Goal: Participate in discussion

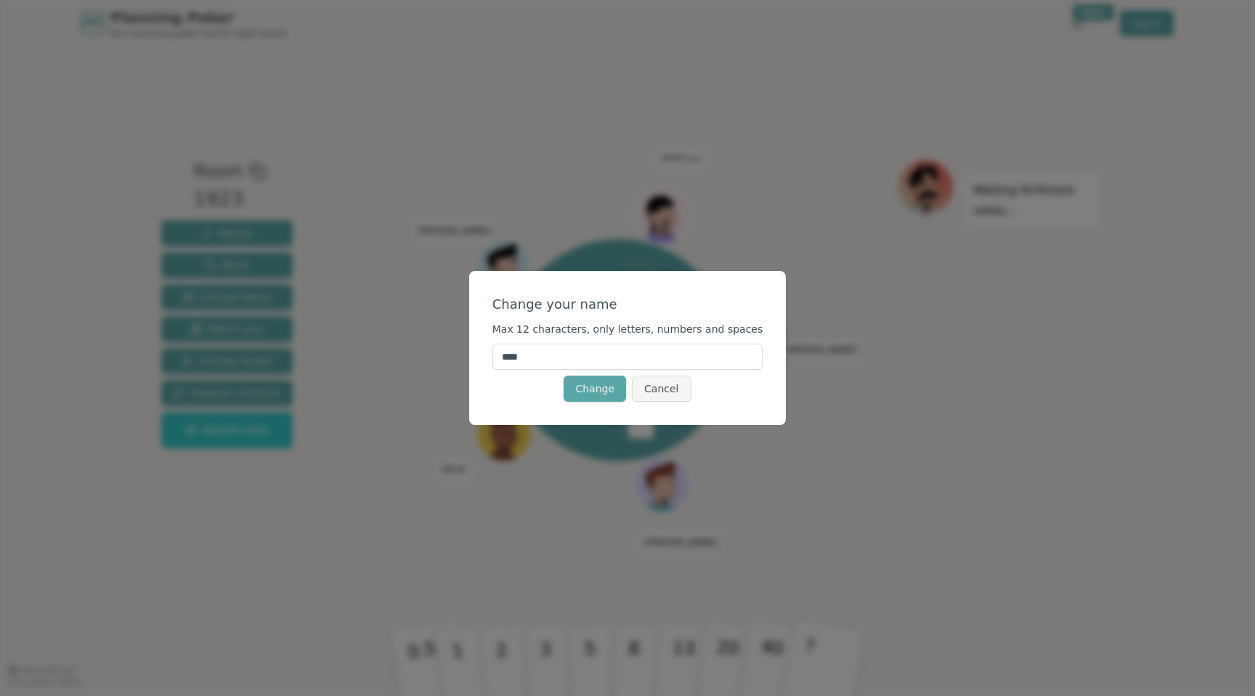
click at [567, 362] on input "****" at bounding box center [627, 357] width 271 height 26
type input "****"
click button "Change" at bounding box center [595, 389] width 62 height 26
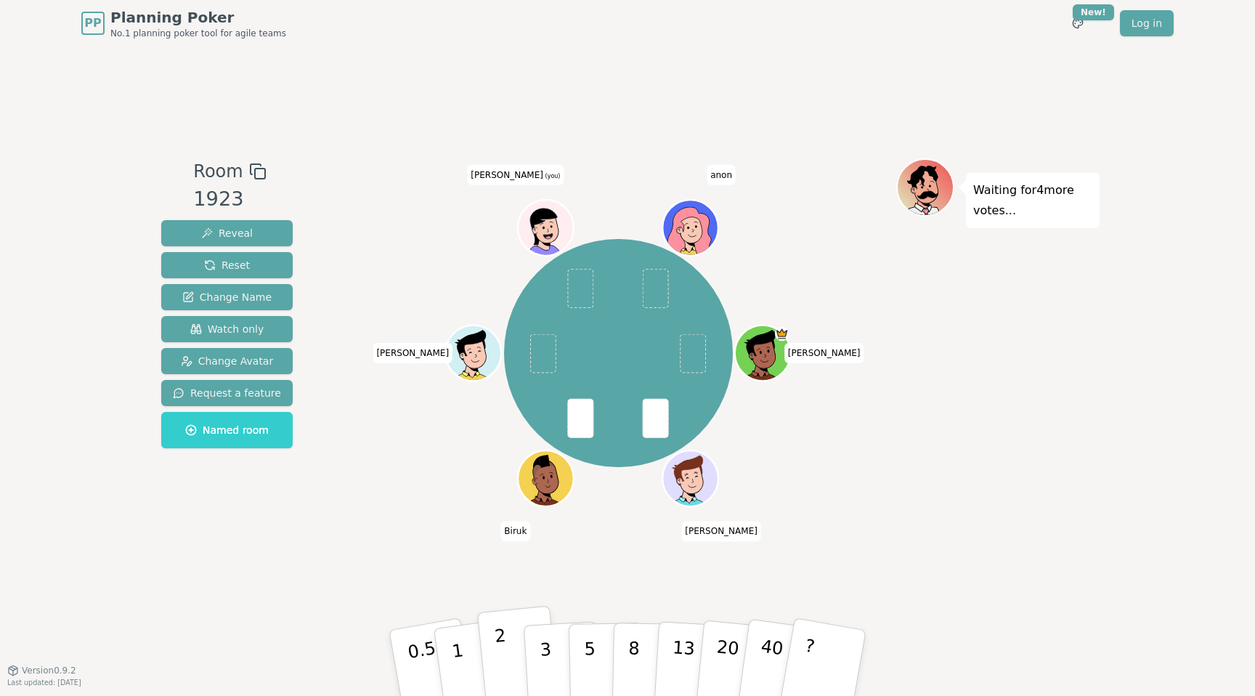
click at [502, 662] on p "2" at bounding box center [503, 664] width 19 height 79
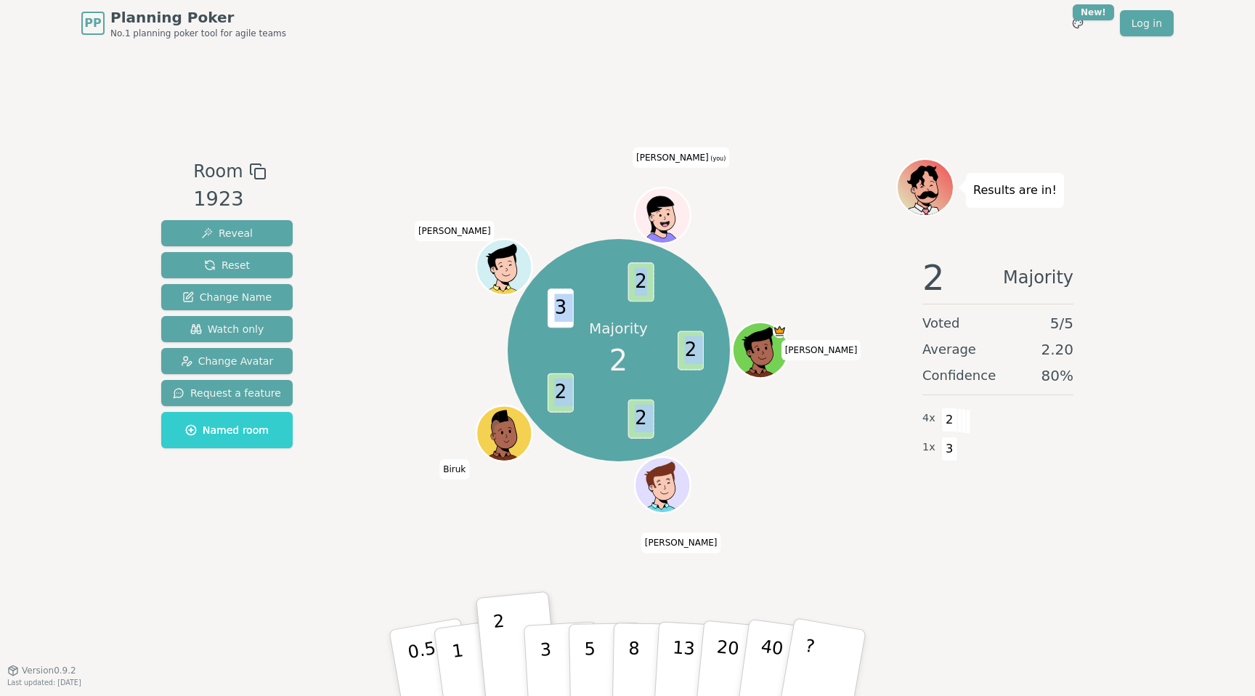
drag, startPoint x: 609, startPoint y: 499, endPoint x: 646, endPoint y: 283, distance: 219.6
click at [646, 280] on div "Majority 2 2 2 2 3 2 [PERSON_NAME] [PERSON_NAME] [PERSON_NAME] (you)" at bounding box center [619, 349] width 556 height 331
click at [678, 163] on span "[PERSON_NAME] (you)" at bounding box center [681, 157] width 97 height 20
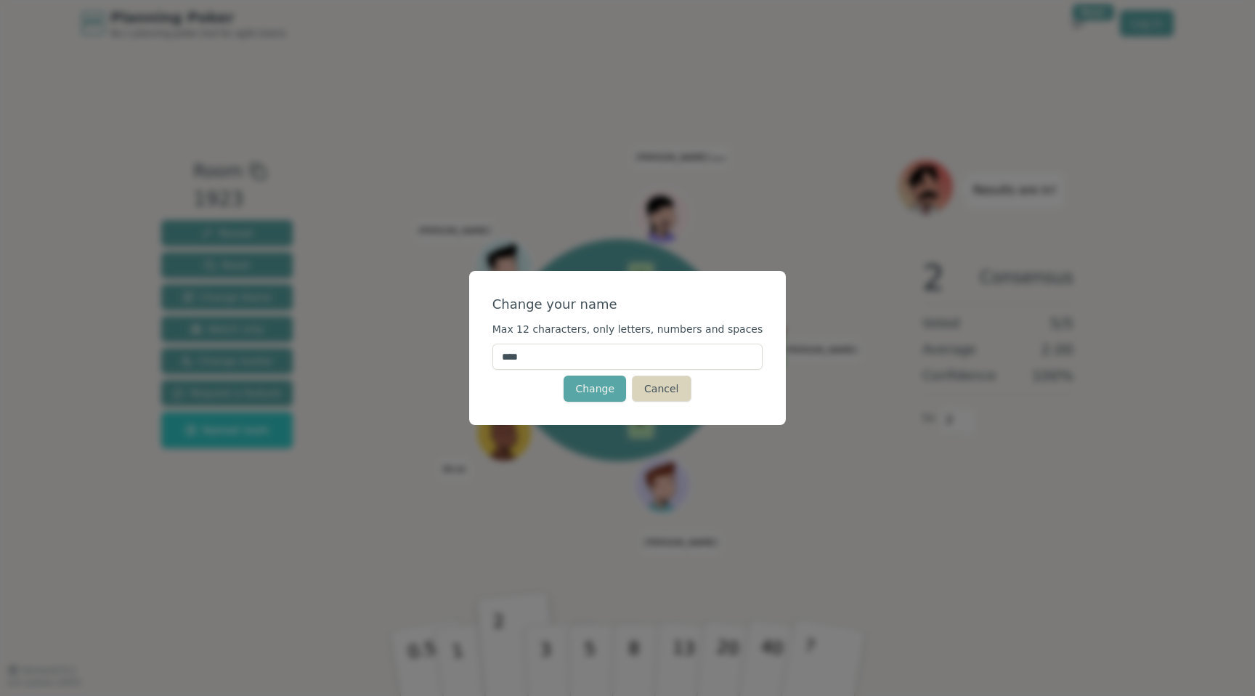
click at [646, 382] on button "Cancel" at bounding box center [661, 389] width 59 height 26
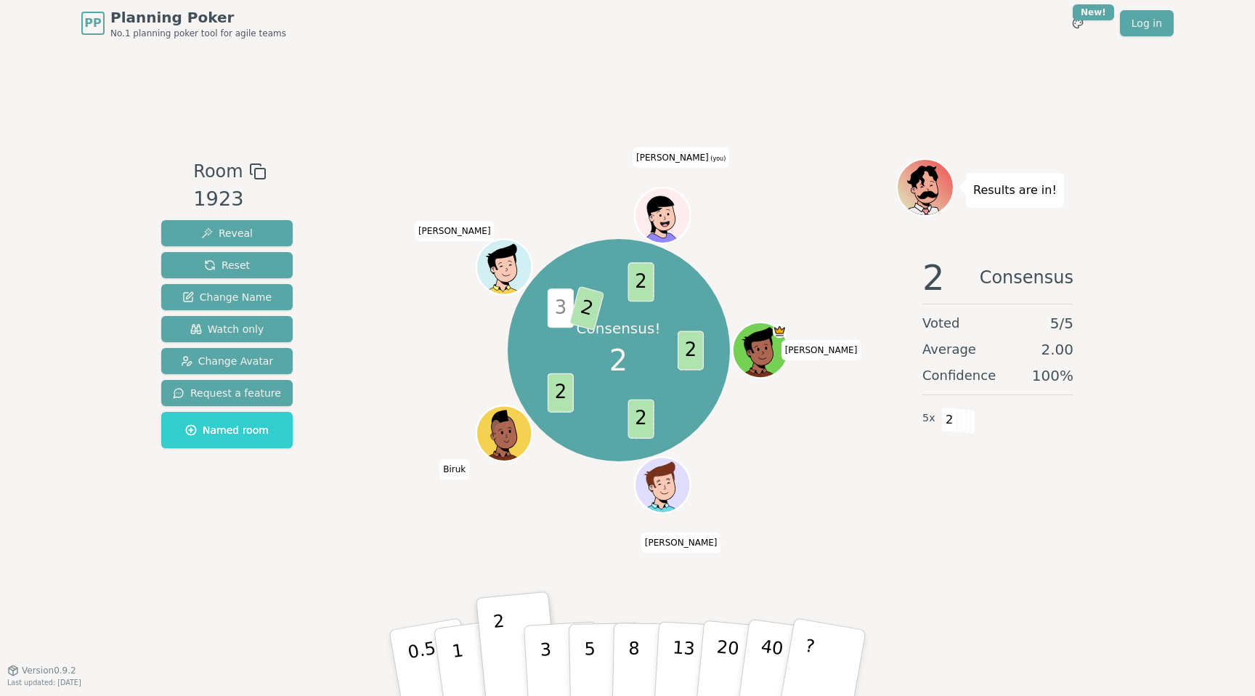
click at [675, 159] on span "[PERSON_NAME] (you)" at bounding box center [681, 157] width 97 height 20
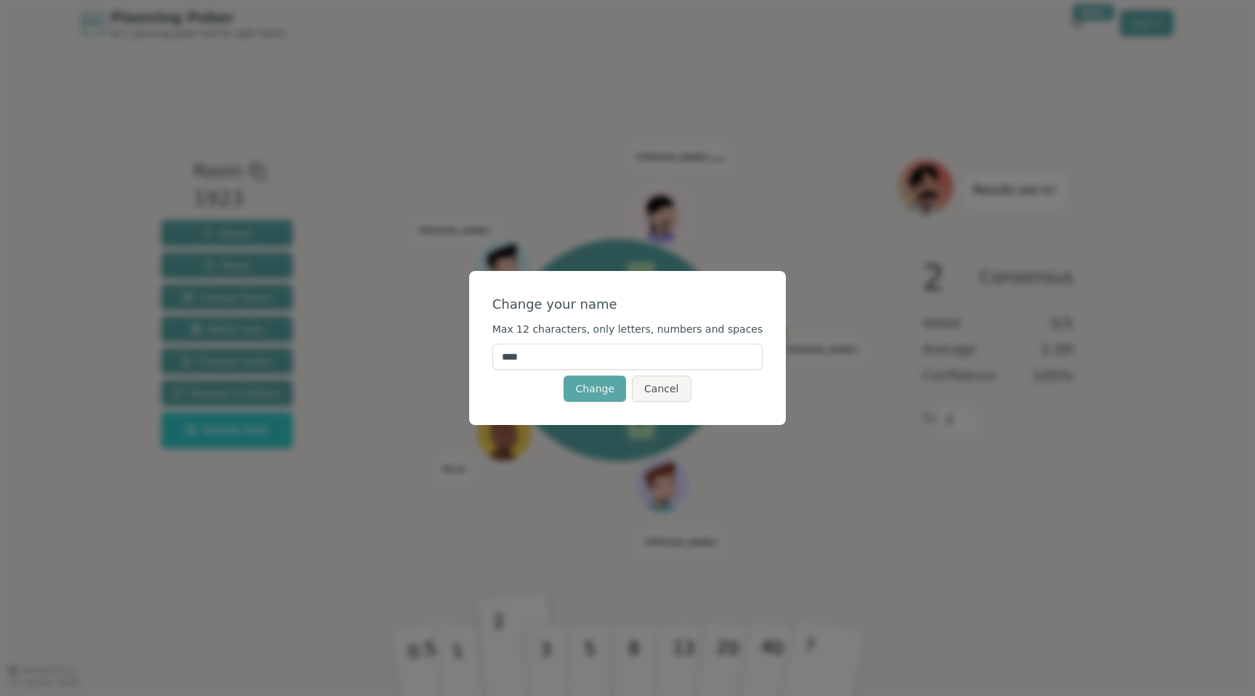
click at [594, 359] on input "****" at bounding box center [627, 357] width 271 height 26
click at [564, 376] on button "Change" at bounding box center [595, 389] width 62 height 26
click at [678, 333] on span "Max 12 characters, only letters, numbers and spaces" at bounding box center [627, 329] width 271 height 12
click at [594, 377] on button "Change" at bounding box center [595, 389] width 62 height 26
click at [560, 354] on input "*******" at bounding box center [627, 357] width 271 height 26
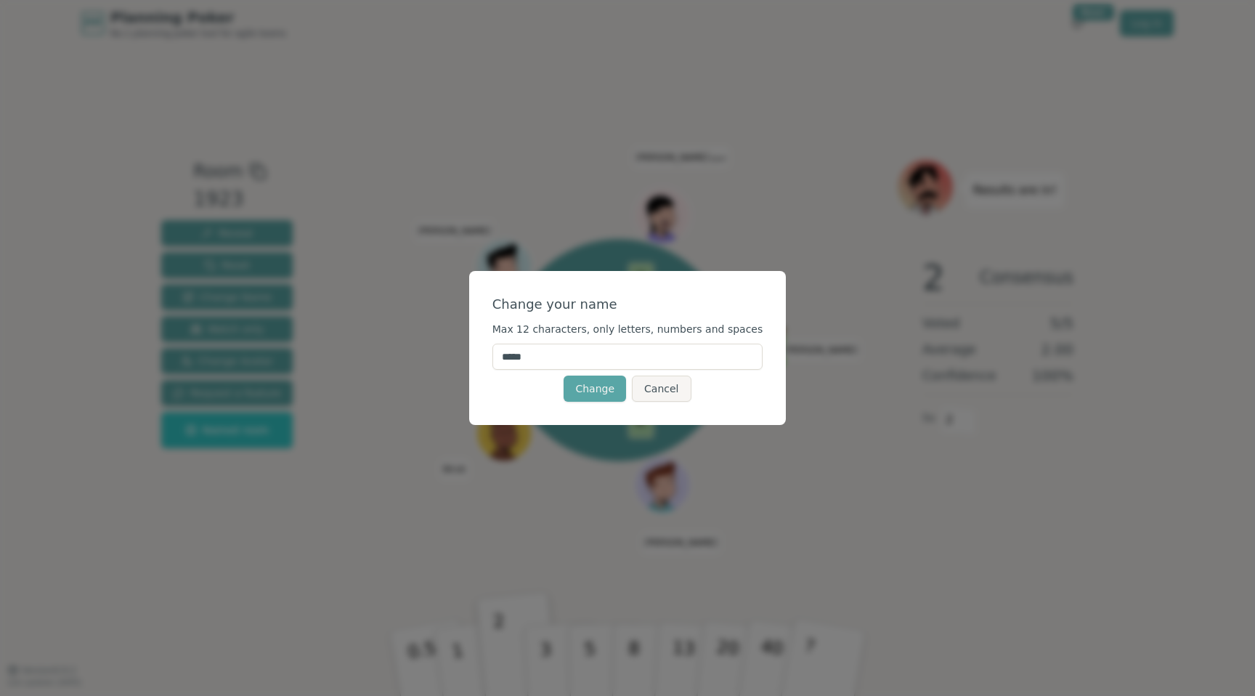
type input "****"
click button "Change" at bounding box center [595, 389] width 62 height 26
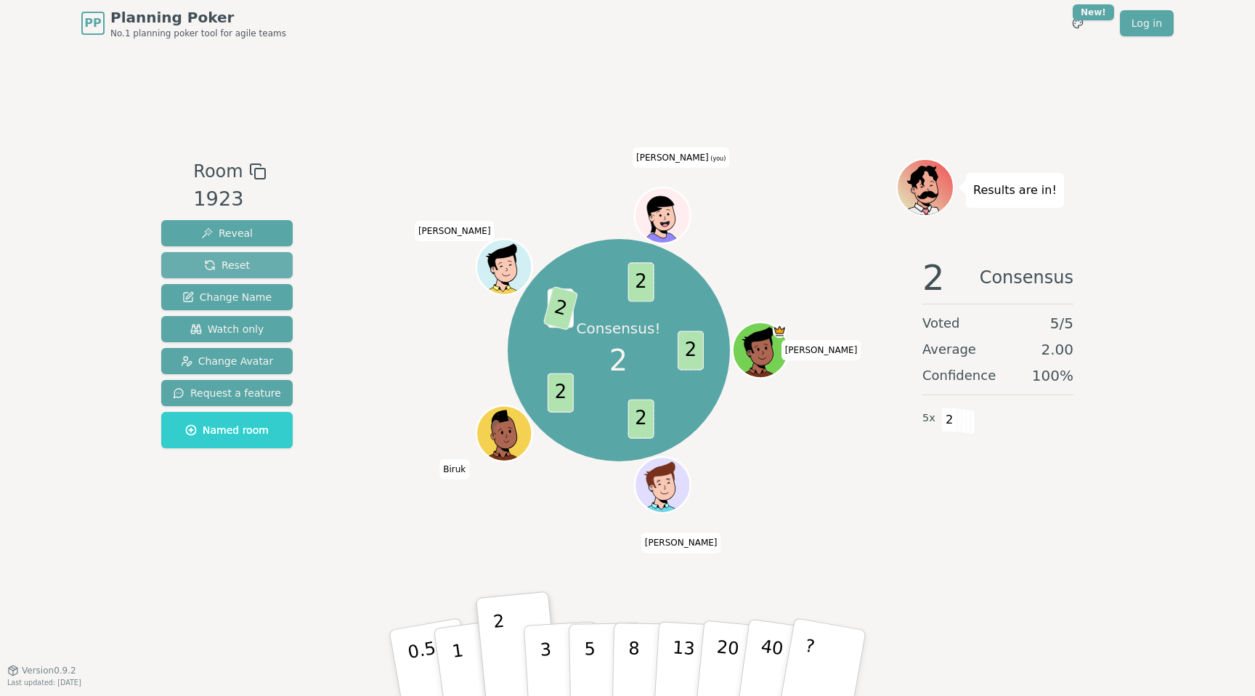
click at [228, 254] on button "Reset" at bounding box center [226, 265] width 131 height 26
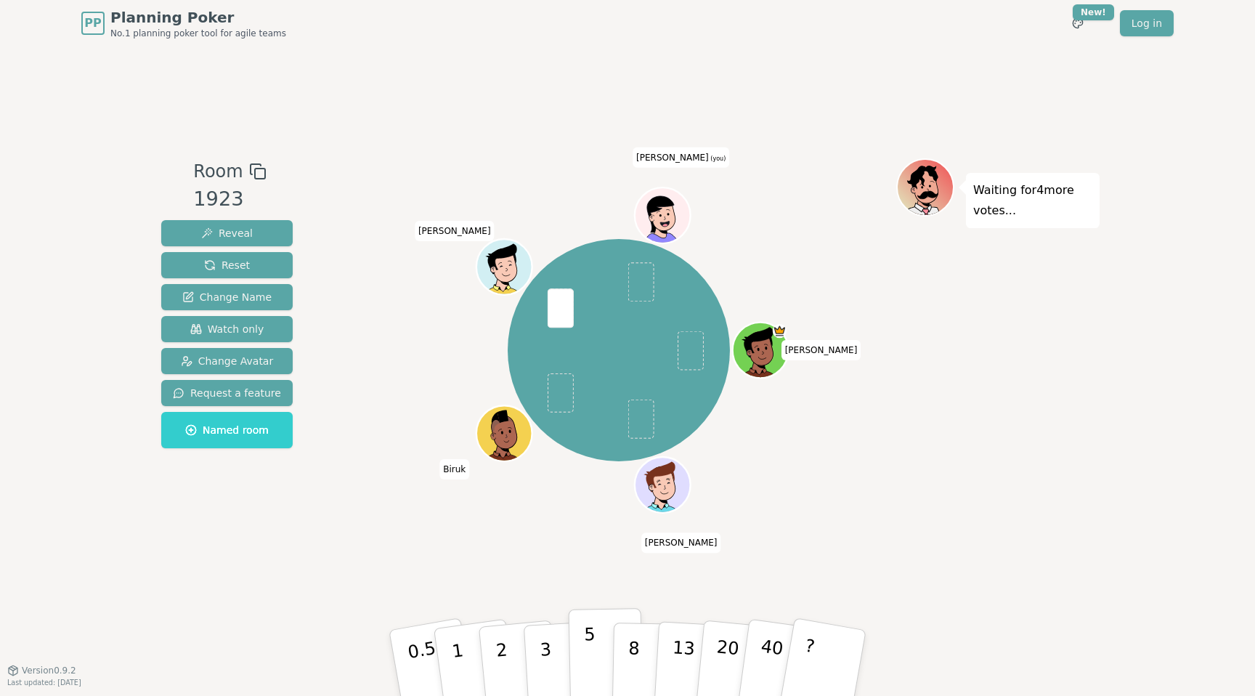
click at [580, 653] on button "5" at bounding box center [606, 663] width 75 height 110
click at [548, 653] on p "3" at bounding box center [547, 664] width 16 height 79
click at [575, 650] on button "5" at bounding box center [606, 663] width 75 height 110
click at [548, 647] on p "3" at bounding box center [547, 664] width 16 height 79
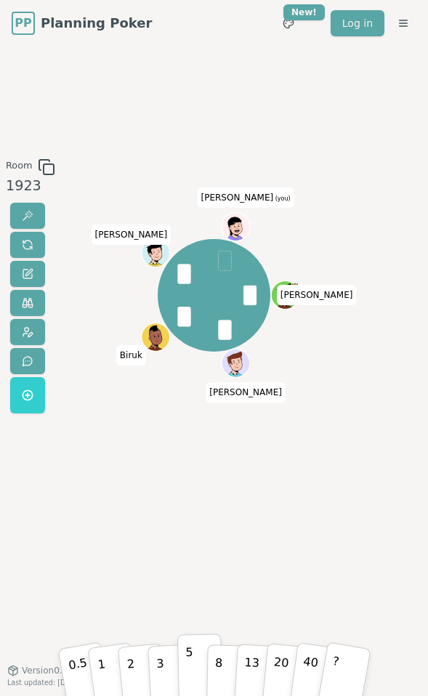
click at [192, 663] on p "5" at bounding box center [189, 666] width 9 height 49
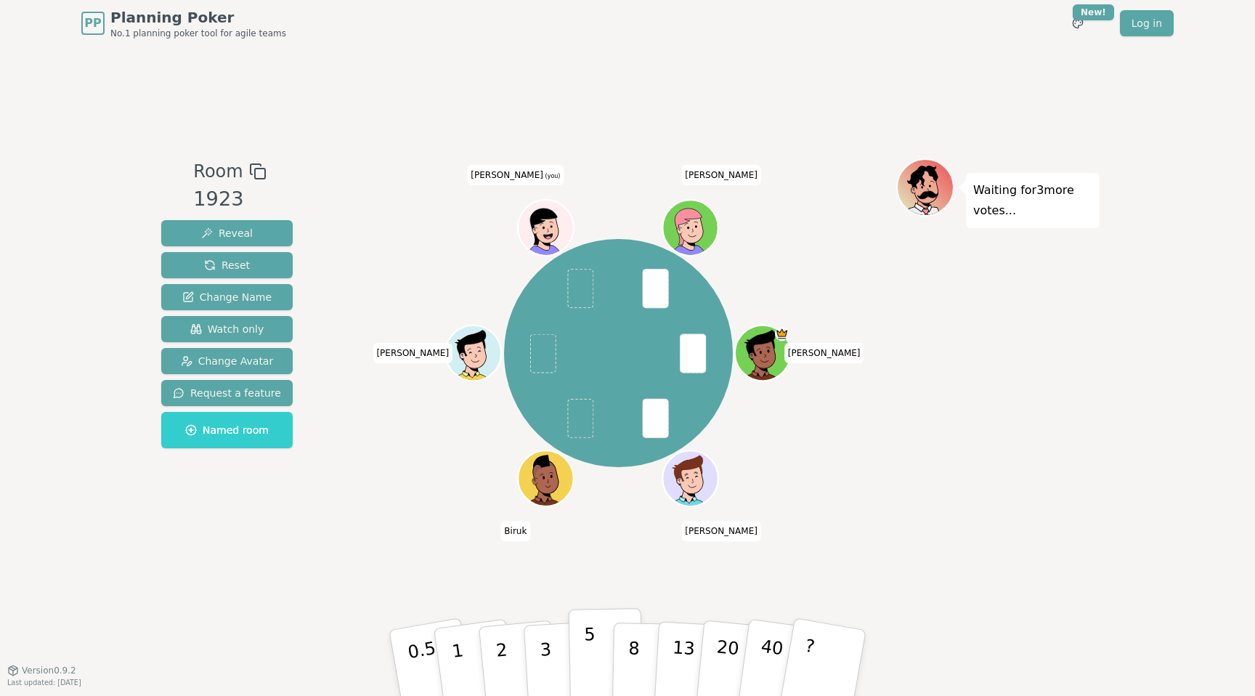
click at [607, 640] on button "5" at bounding box center [606, 663] width 75 height 110
click at [625, 653] on button "8" at bounding box center [649, 663] width 75 height 110
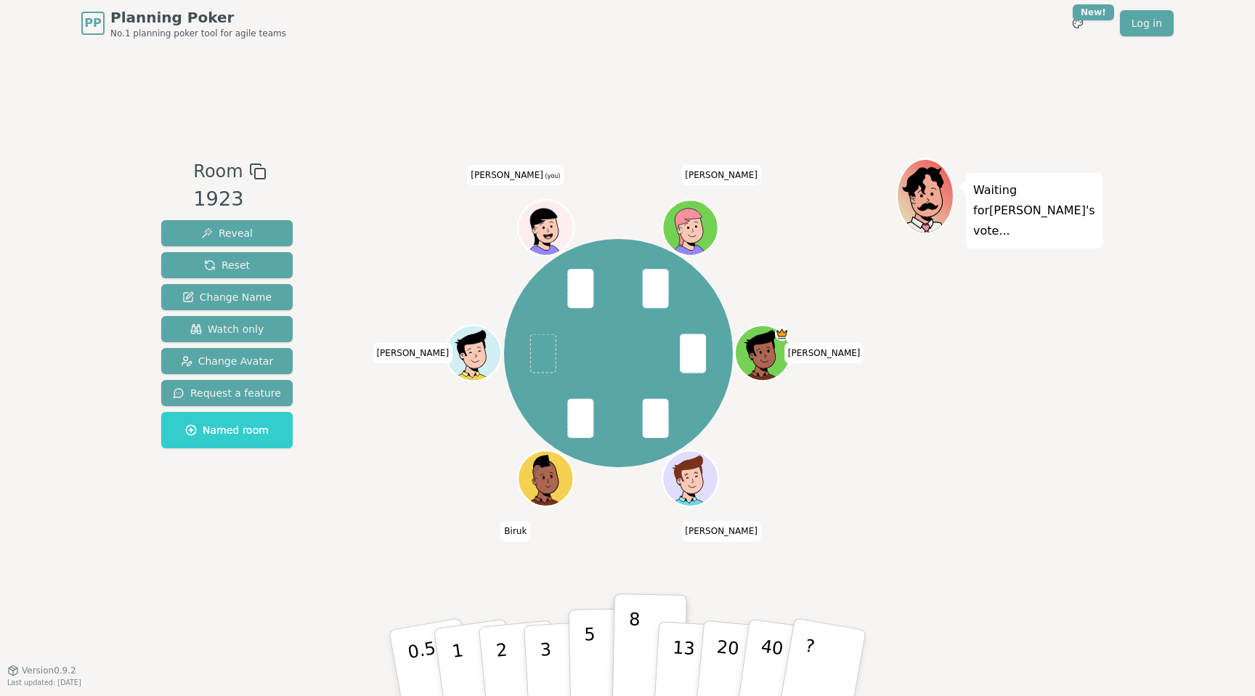
click at [591, 656] on p "5" at bounding box center [590, 663] width 12 height 78
click at [638, 657] on p "8" at bounding box center [634, 662] width 12 height 78
click at [585, 651] on p "5" at bounding box center [590, 663] width 12 height 78
click at [623, 650] on button "8" at bounding box center [649, 663] width 75 height 110
click at [600, 650] on button "5" at bounding box center [606, 663] width 75 height 110
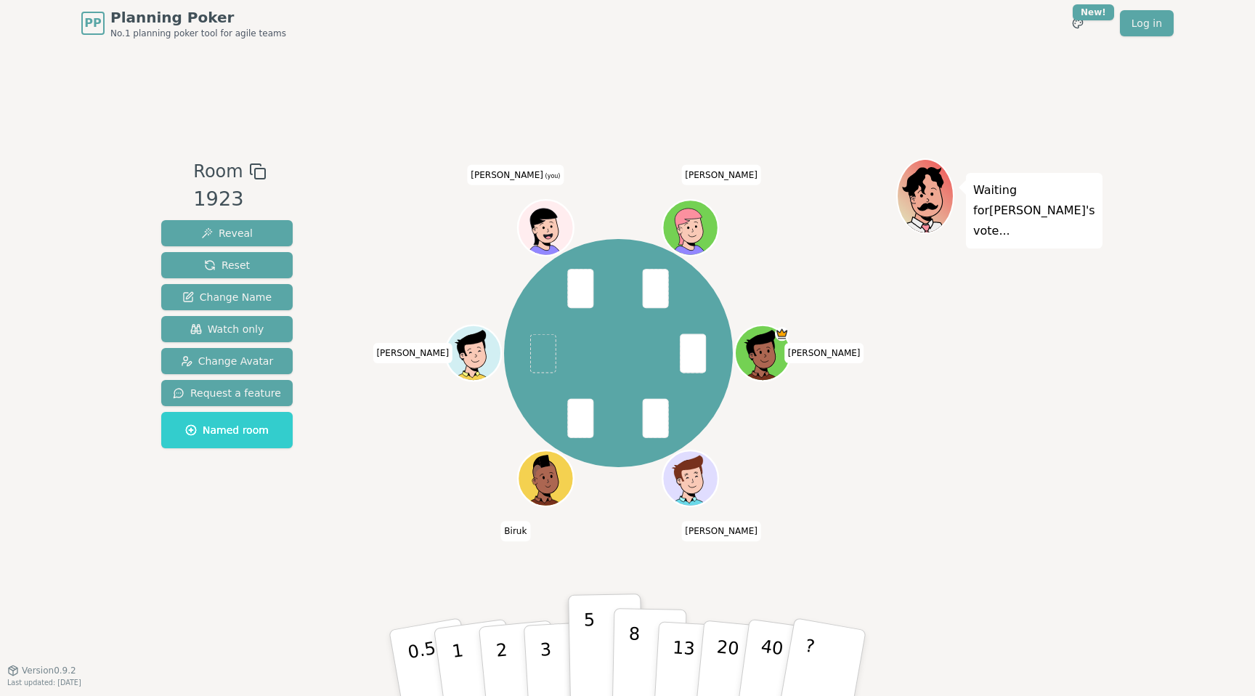
click at [628, 644] on button "8" at bounding box center [649, 663] width 75 height 110
click at [604, 644] on button "5" at bounding box center [606, 663] width 75 height 110
click at [627, 638] on button "8" at bounding box center [649, 663] width 75 height 110
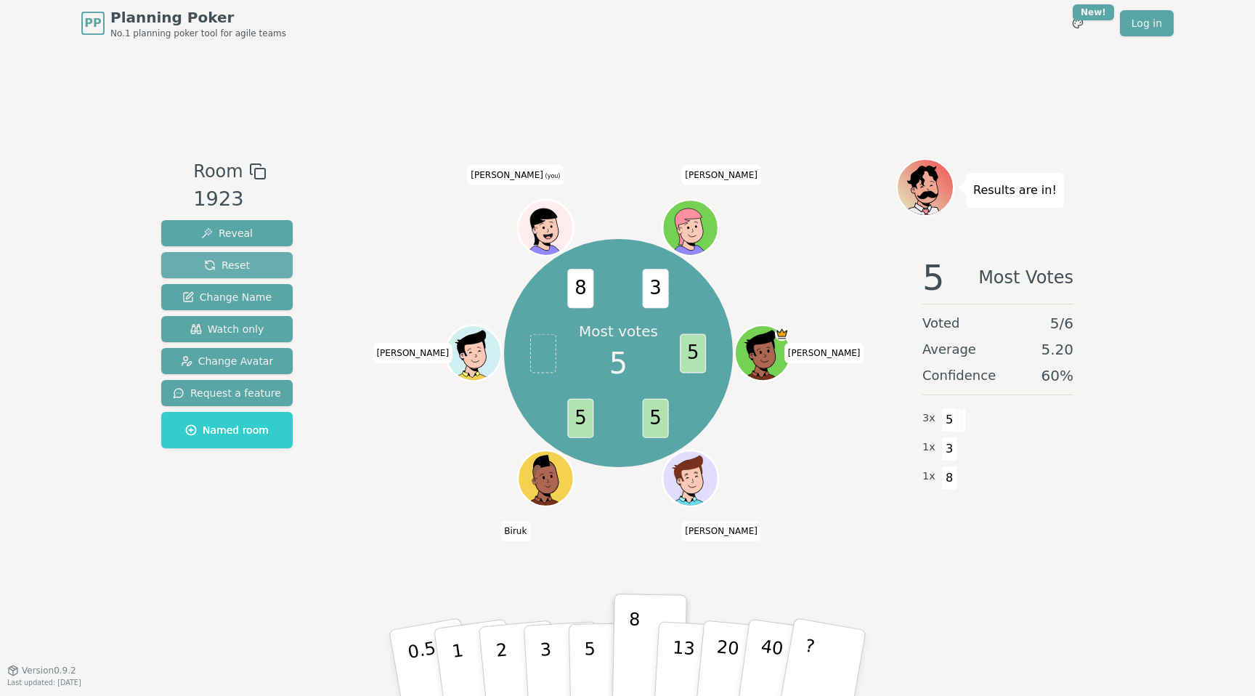
click at [235, 265] on span "Reset" at bounding box center [227, 265] width 46 height 15
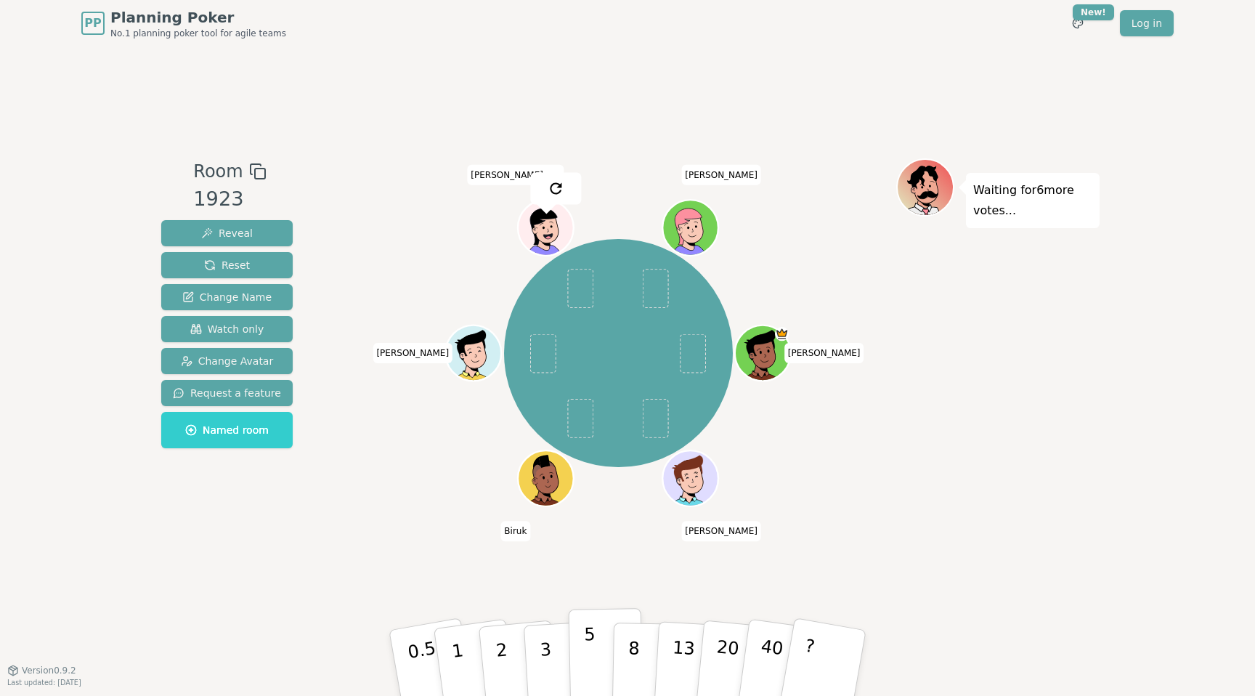
click at [585, 658] on p "5" at bounding box center [590, 663] width 12 height 78
click at [631, 641] on p "8" at bounding box center [634, 662] width 12 height 78
click at [627, 643] on button "8" at bounding box center [649, 663] width 75 height 110
click at [536, 630] on button "3" at bounding box center [562, 663] width 79 height 113
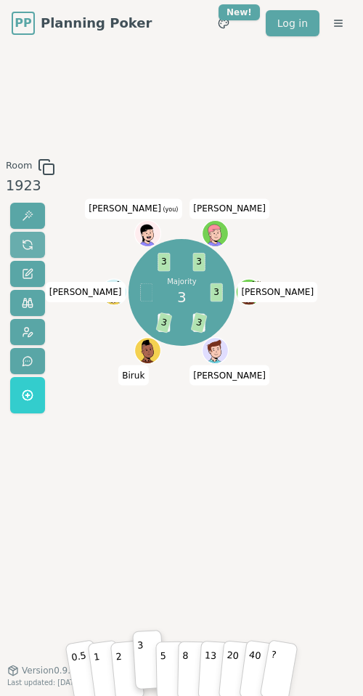
click at [23, 243] on span at bounding box center [28, 245] width 12 height 12
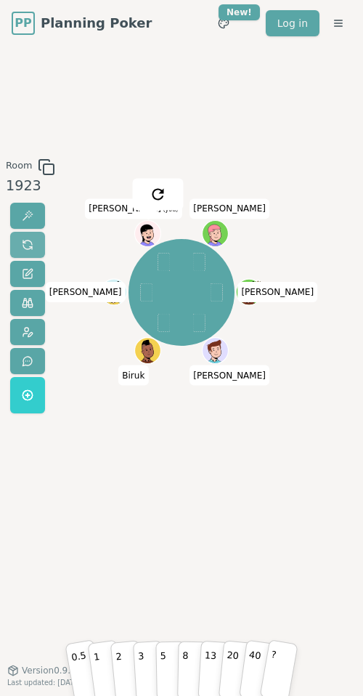
click at [27, 243] on span at bounding box center [28, 245] width 12 height 12
click at [187, 657] on p "8" at bounding box center [185, 659] width 7 height 49
click at [169, 663] on button "5" at bounding box center [170, 659] width 31 height 59
drag, startPoint x: 161, startPoint y: 664, endPoint x: 155, endPoint y: 384, distance: 279.7
click at [157, 385] on div "Room 1923 [PERSON_NAME] [PERSON_NAME] [PERSON_NAME] (you) [PERSON_NAME] 0.5 1 2…" at bounding box center [181, 358] width 363 height 400
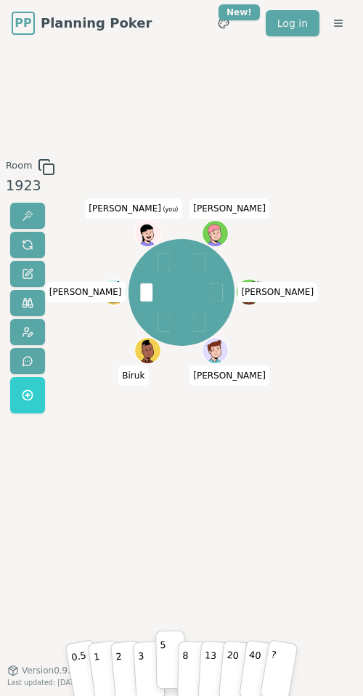
click at [171, 668] on button "5" at bounding box center [170, 659] width 31 height 59
click at [194, 676] on button "8" at bounding box center [192, 659] width 31 height 59
